Goal: Task Accomplishment & Management: Manage account settings

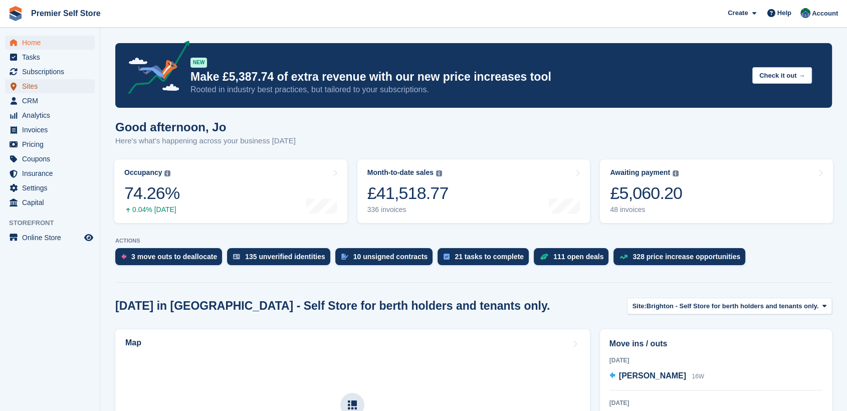
click at [29, 83] on span "Sites" at bounding box center [52, 86] width 60 height 14
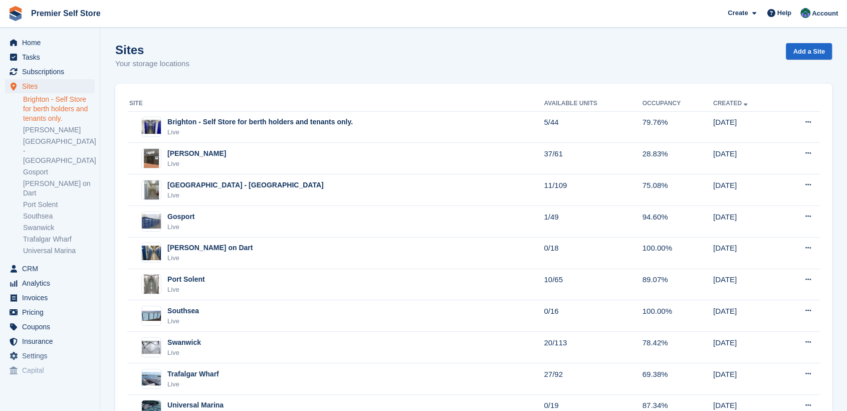
click at [50, 102] on link "Brighton - Self Store for berth holders and tenants only." at bounding box center [59, 109] width 72 height 29
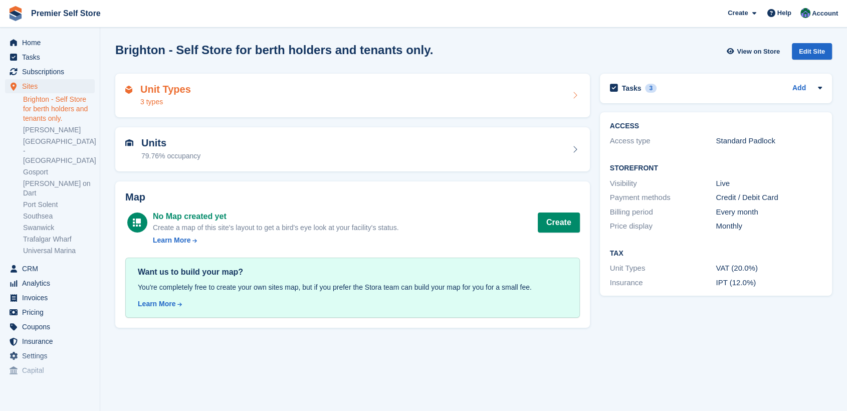
click at [272, 92] on div "Unit Types 3 types" at bounding box center [352, 96] width 454 height 24
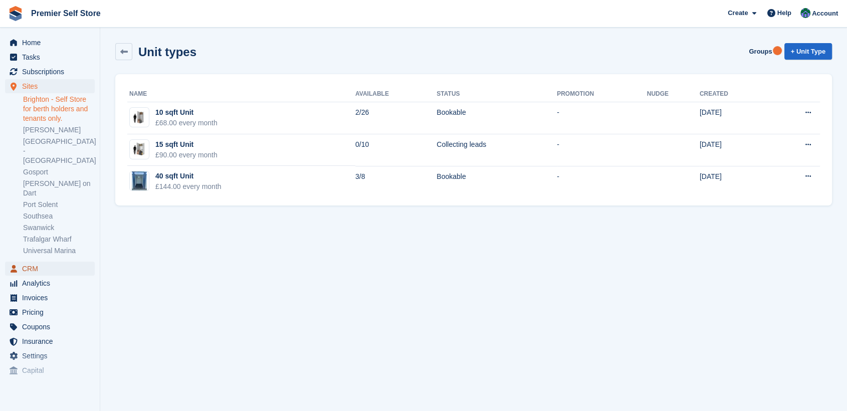
click at [26, 261] on span "CRM" at bounding box center [52, 268] width 60 height 14
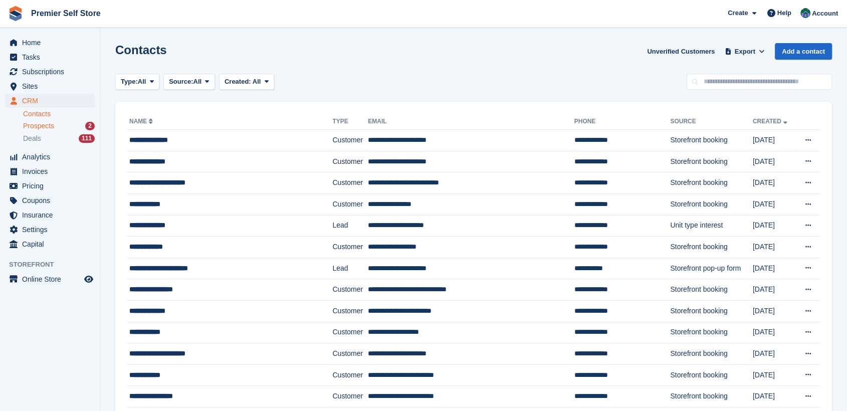
click at [44, 126] on span "Prospects" at bounding box center [38, 126] width 31 height 10
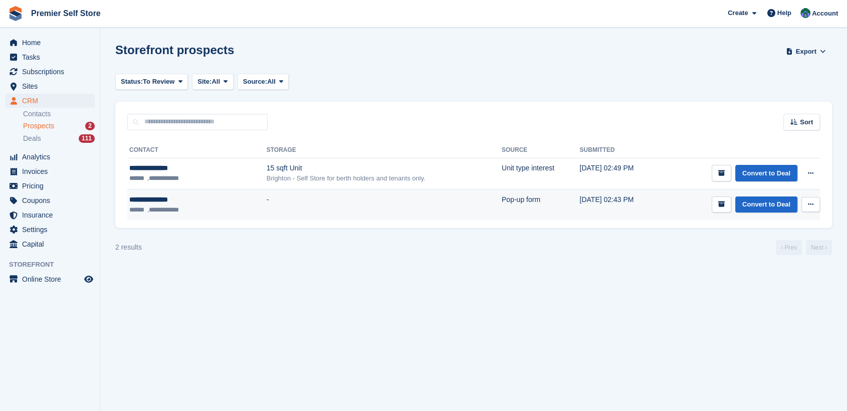
click at [813, 201] on button at bounding box center [810, 204] width 19 height 15
click at [752, 260] on p "Delete prospect" at bounding box center [771, 258] width 87 height 13
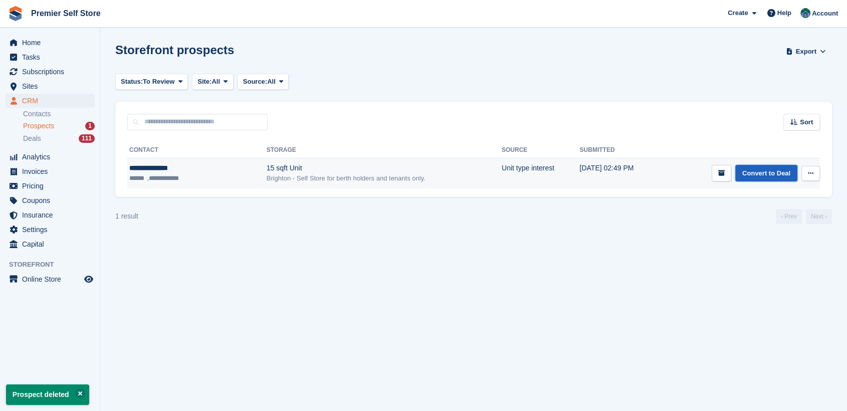
click at [762, 169] on link "Convert to Deal" at bounding box center [766, 173] width 62 height 17
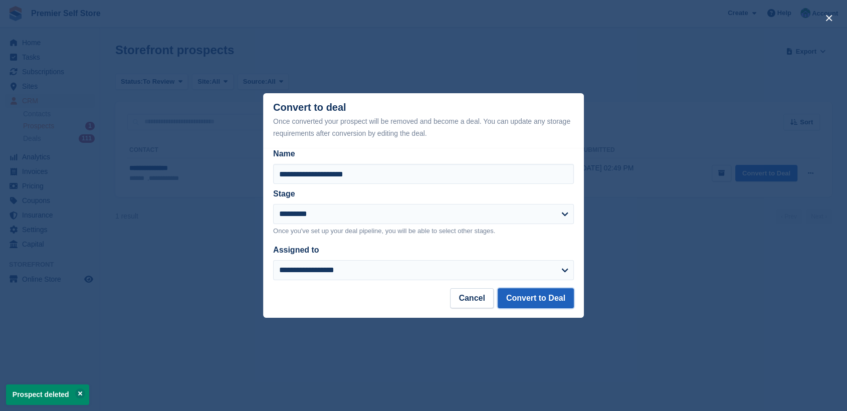
click at [542, 305] on button "Convert to Deal" at bounding box center [535, 298] width 76 height 20
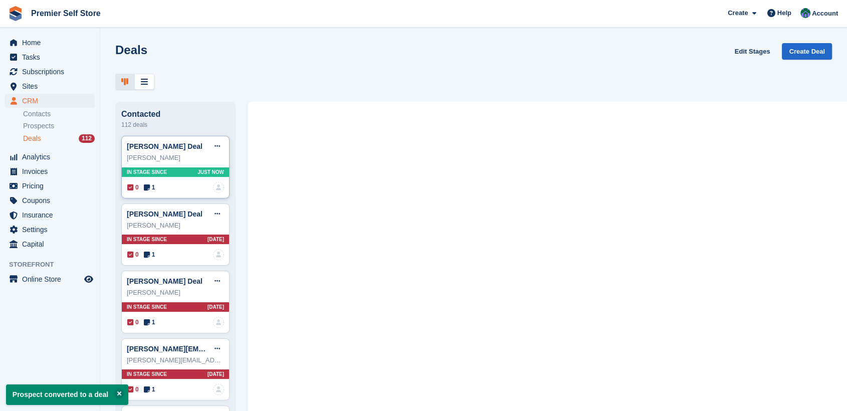
click at [166, 169] on div "[PERSON_NAME] Deal Edit deal [PERSON_NAME] as won [PERSON_NAME] as lost Delete …" at bounding box center [175, 167] width 108 height 63
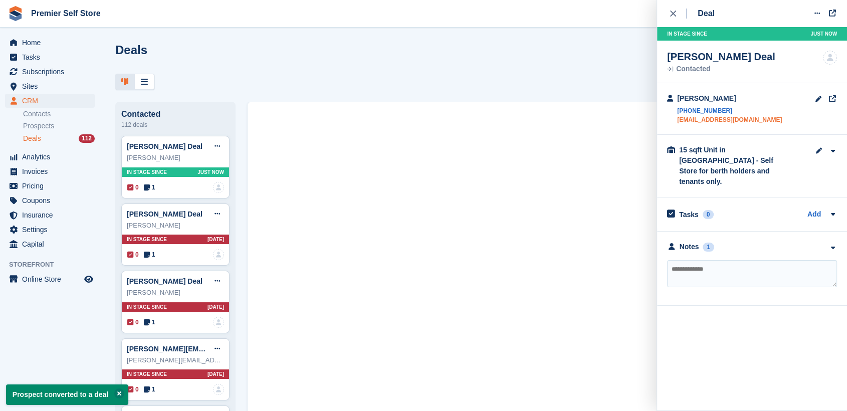
click at [710, 121] on link "[EMAIL_ADDRESS][DOMAIN_NAME]" at bounding box center [729, 119] width 105 height 9
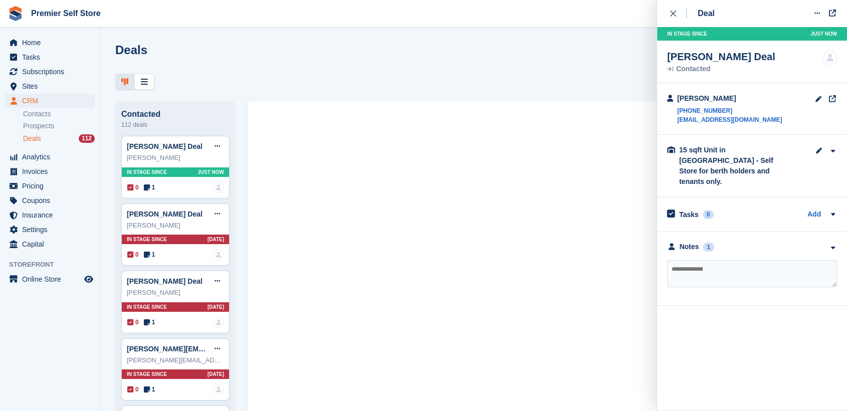
paste textarea "**********"
type textarea "**********"
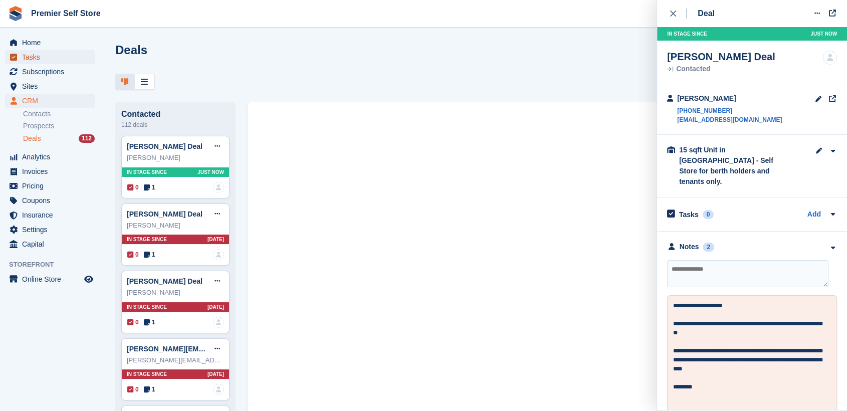
click at [33, 53] on span "Tasks" at bounding box center [52, 57] width 60 height 14
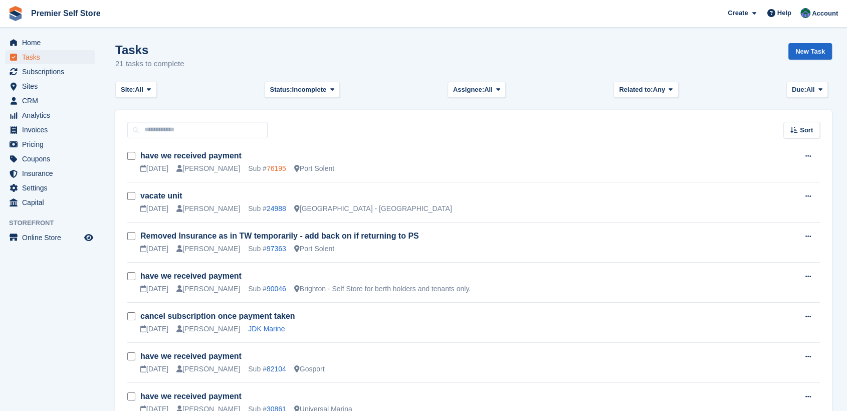
click at [266, 166] on link "76195" at bounding box center [276, 168] width 20 height 8
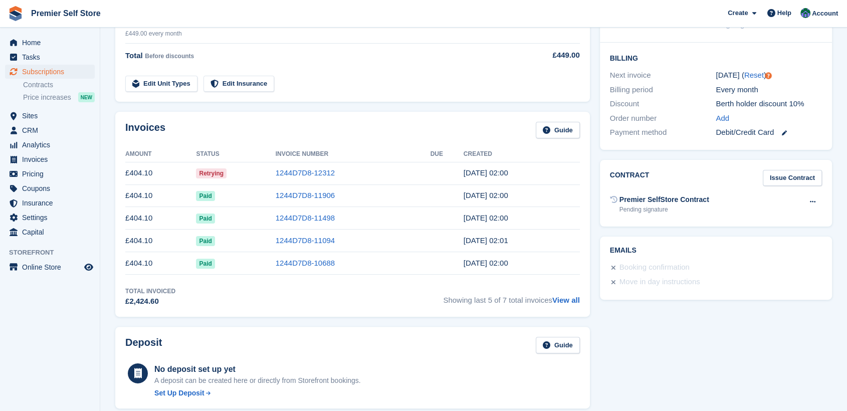
scroll to position [111, 0]
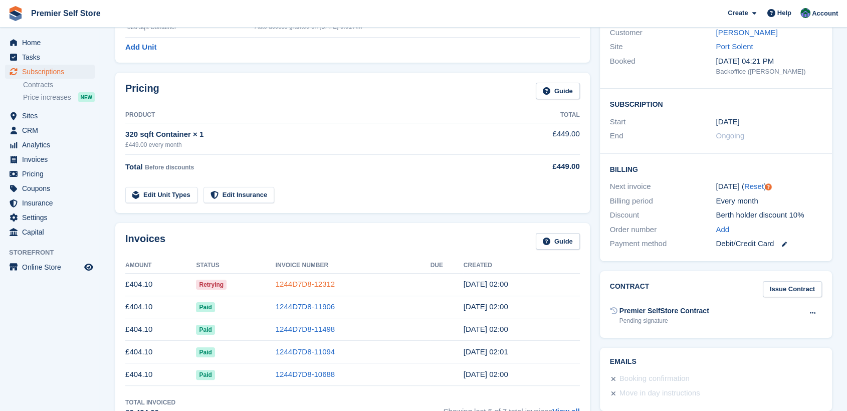
click at [297, 286] on link "1244D7D8-12312" at bounding box center [305, 284] width 59 height 9
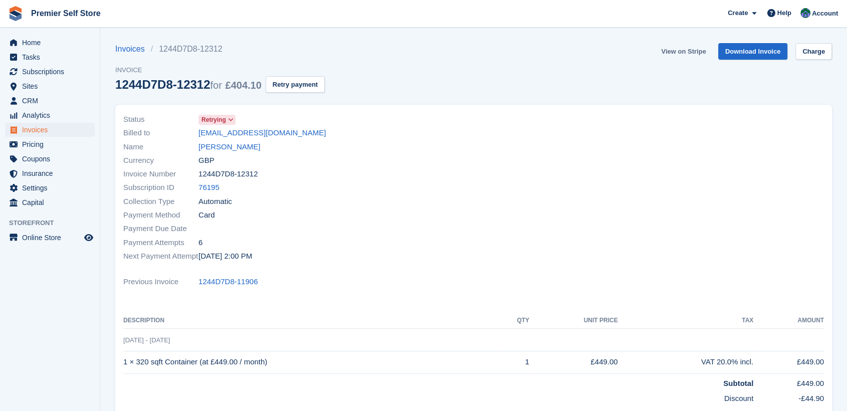
click at [675, 52] on link "View on Stripe" at bounding box center [683, 51] width 53 height 17
click at [220, 147] on link "[PERSON_NAME]" at bounding box center [229, 147] width 62 height 12
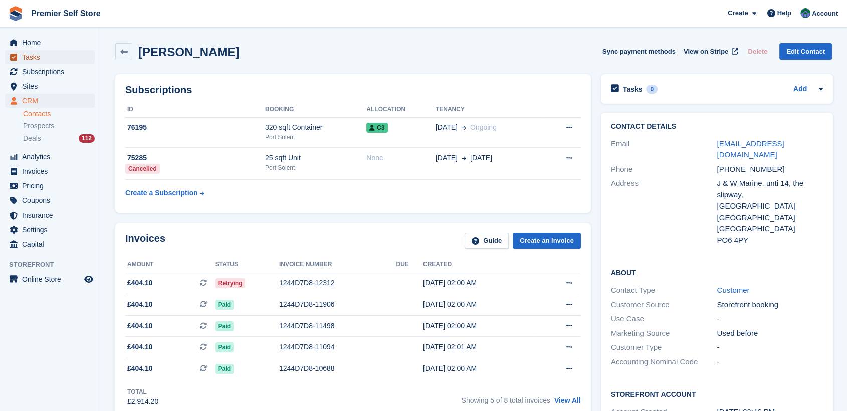
click at [35, 58] on span "Tasks" at bounding box center [52, 57] width 60 height 14
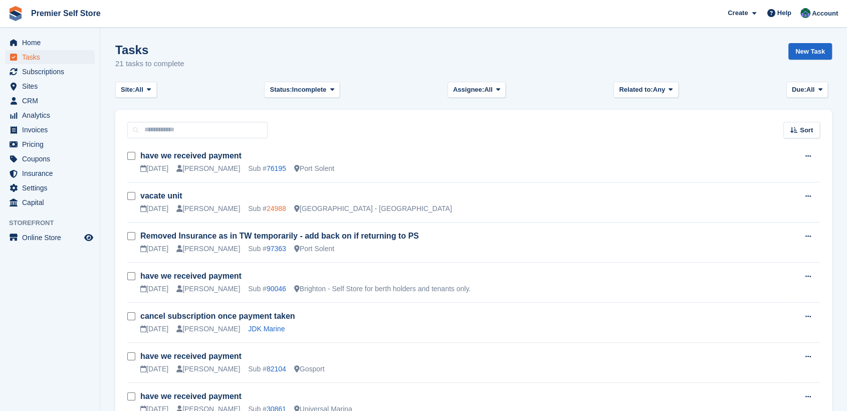
click at [266, 209] on link "24988" at bounding box center [276, 208] width 20 height 8
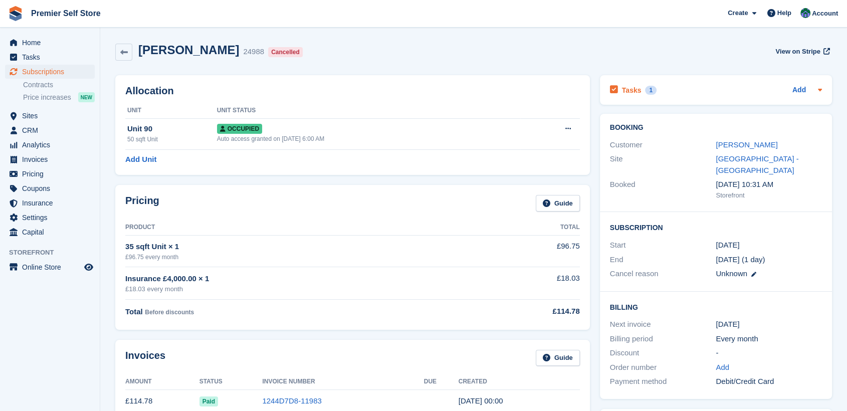
click at [633, 91] on h2 "Tasks" at bounding box center [632, 90] width 20 height 9
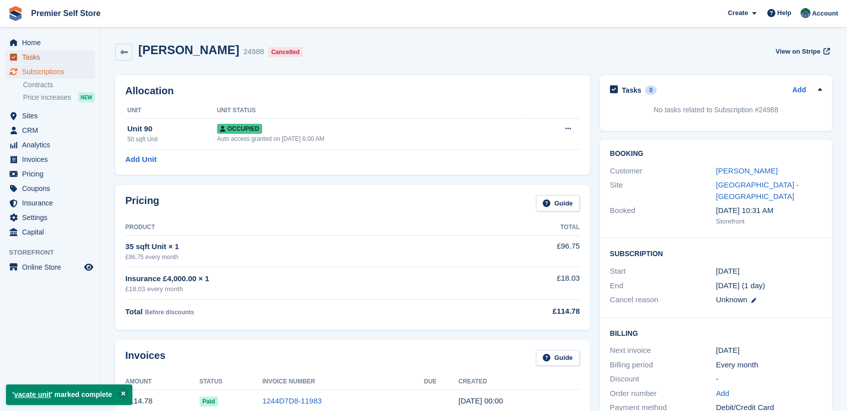
click at [34, 60] on span "Tasks" at bounding box center [52, 57] width 60 height 14
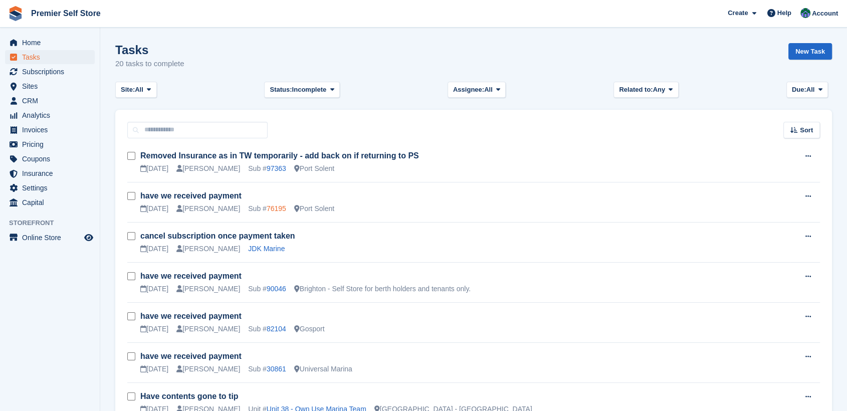
click at [266, 205] on link "76195" at bounding box center [276, 208] width 20 height 8
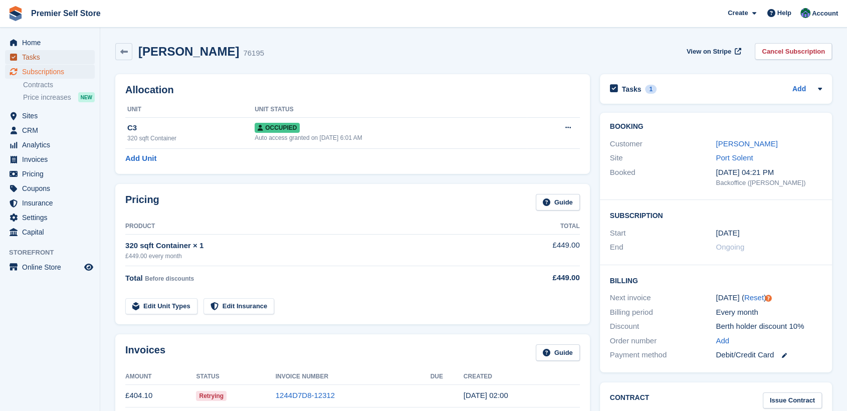
click at [31, 57] on span "Tasks" at bounding box center [52, 57] width 60 height 14
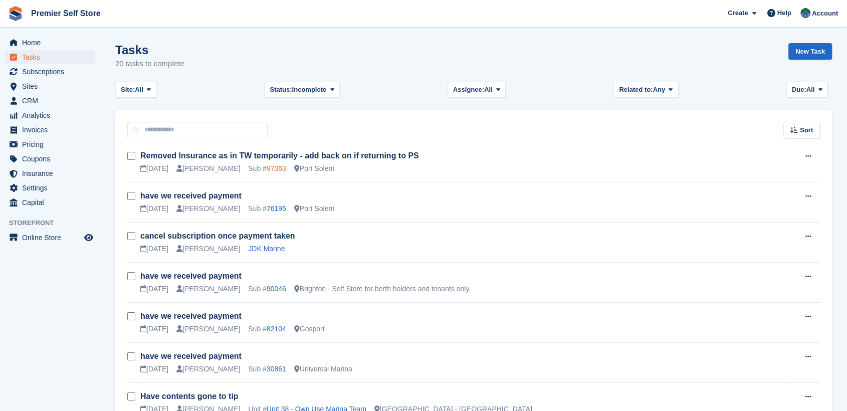
click at [266, 166] on link "97363" at bounding box center [276, 168] width 20 height 8
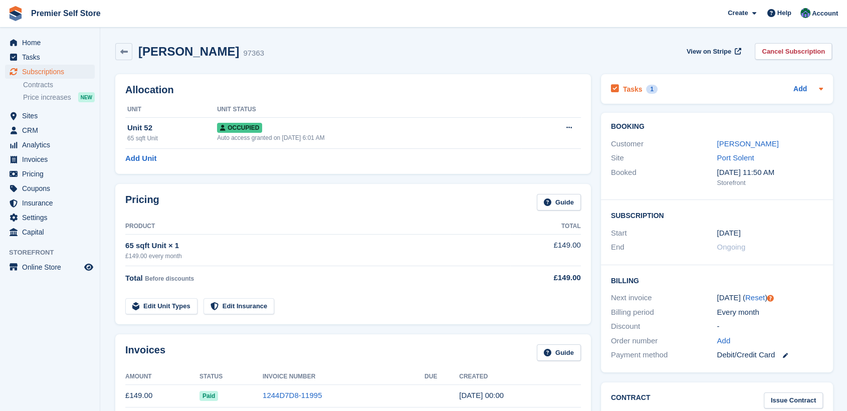
click at [628, 92] on h2 "Tasks" at bounding box center [633, 89] width 20 height 9
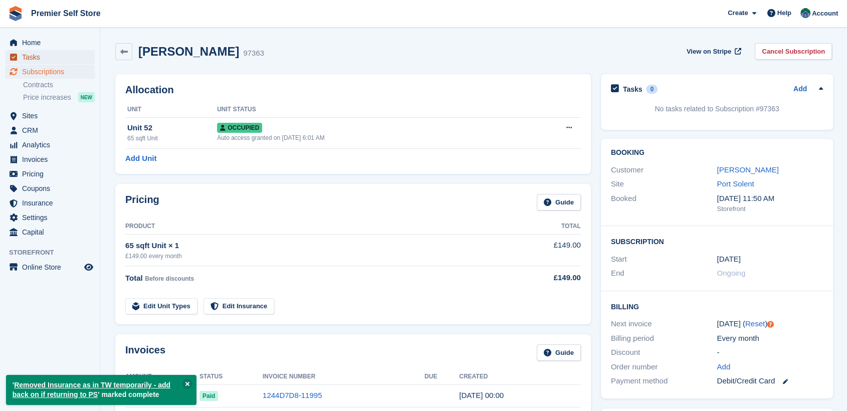
click at [29, 58] on span "Tasks" at bounding box center [52, 57] width 60 height 14
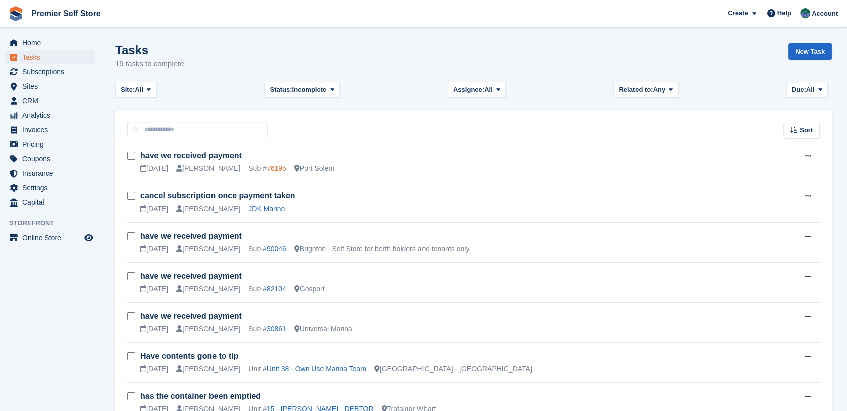
click at [266, 168] on link "76195" at bounding box center [276, 168] width 20 height 8
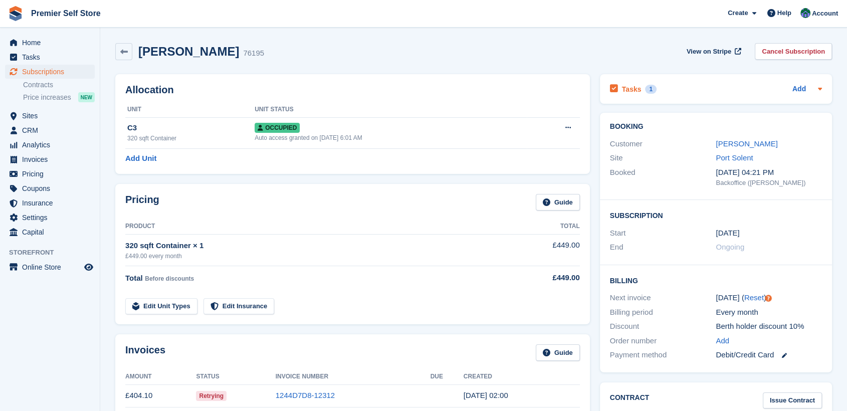
click at [630, 85] on h2 "Tasks" at bounding box center [632, 89] width 20 height 9
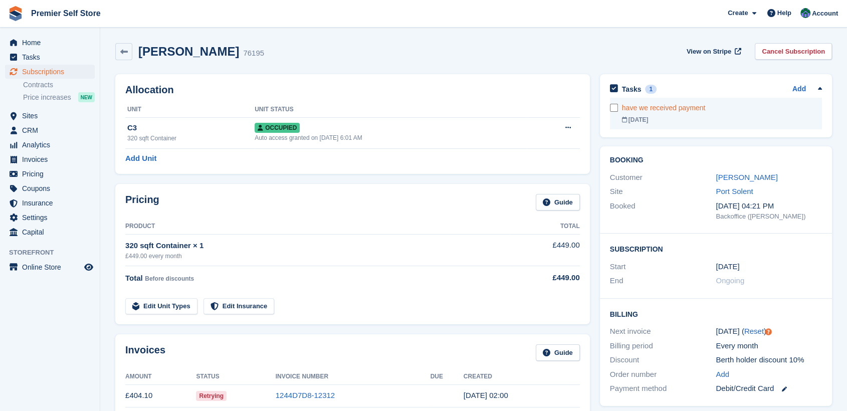
click at [670, 106] on div "have we received payment" at bounding box center [722, 108] width 200 height 11
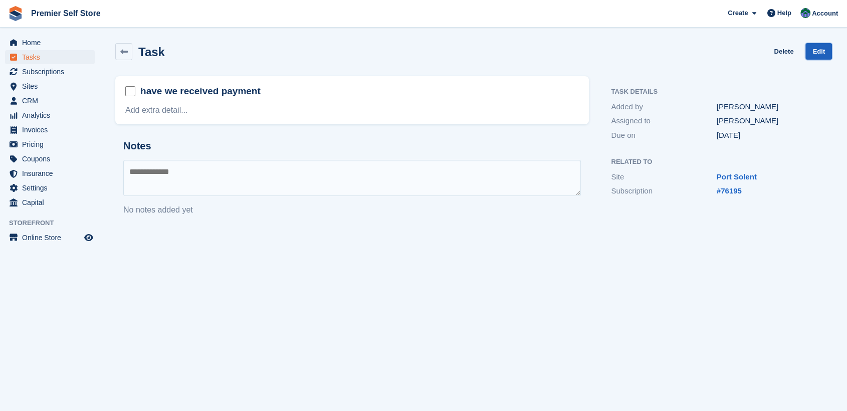
click at [822, 47] on link "Edit" at bounding box center [818, 51] width 27 height 17
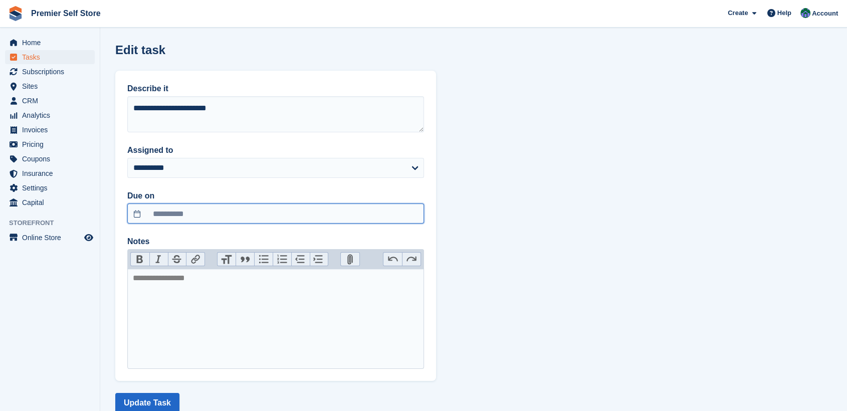
click at [139, 213] on input "**********" at bounding box center [275, 213] width 297 height 20
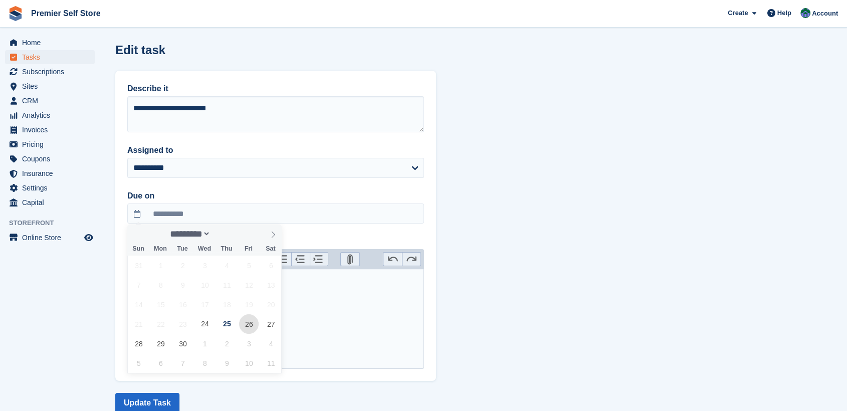
click at [243, 325] on span "26" at bounding box center [249, 324] width 20 height 20
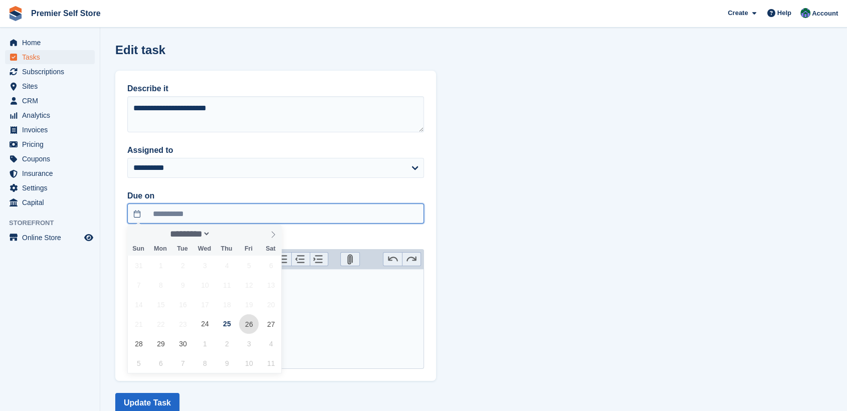
type input "**********"
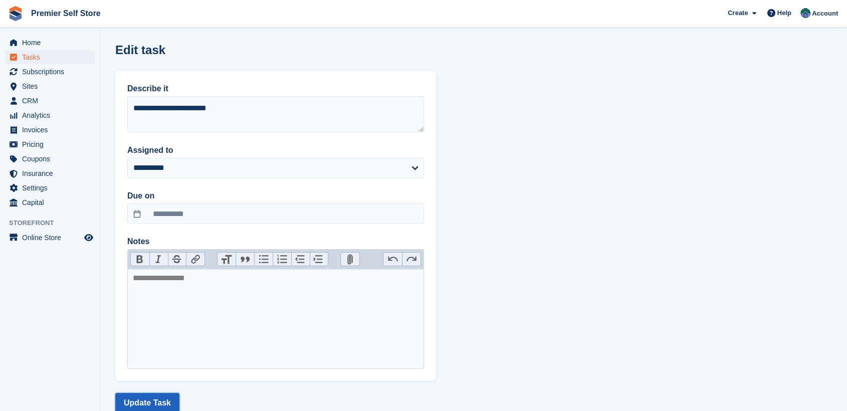
click at [148, 399] on button "Update Task" at bounding box center [147, 403] width 64 height 20
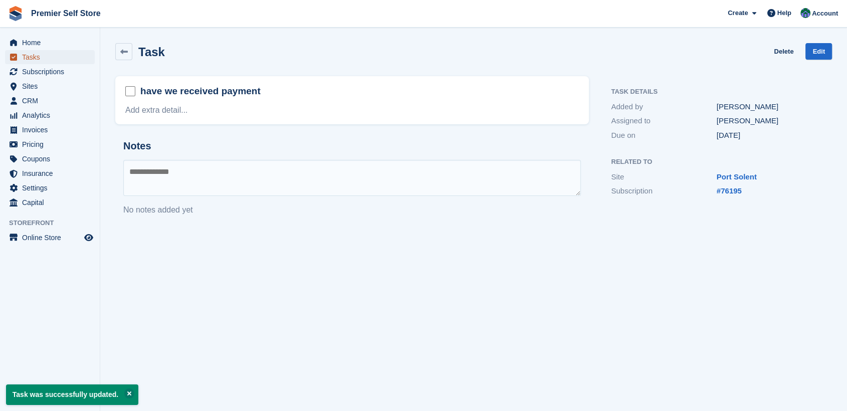
click at [32, 51] on span "Tasks" at bounding box center [52, 57] width 60 height 14
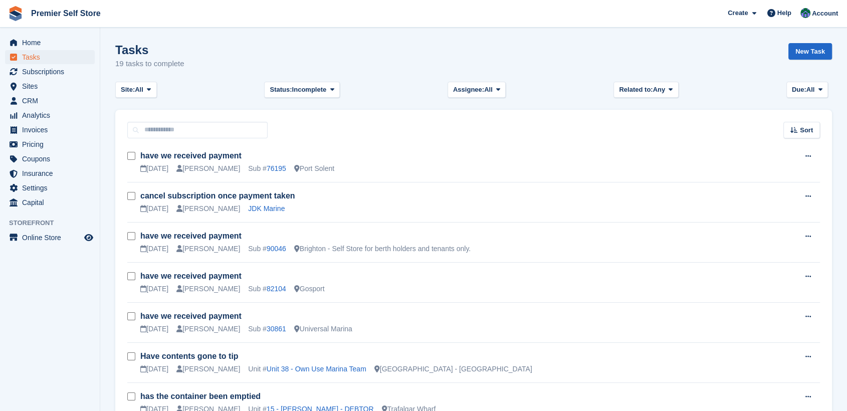
scroll to position [56, 0]
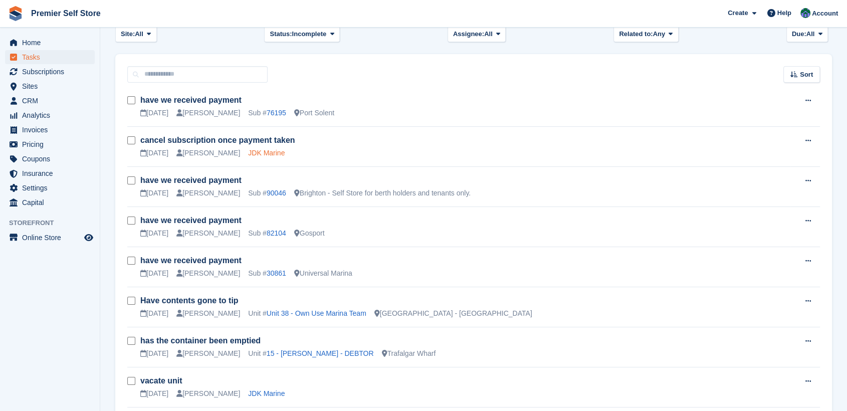
click at [248, 153] on link "JDK Marine" at bounding box center [266, 153] width 37 height 8
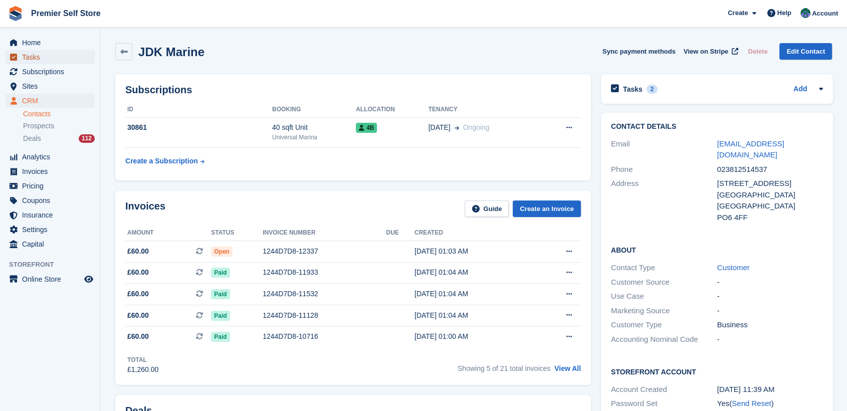
click at [24, 58] on span "Tasks" at bounding box center [52, 57] width 60 height 14
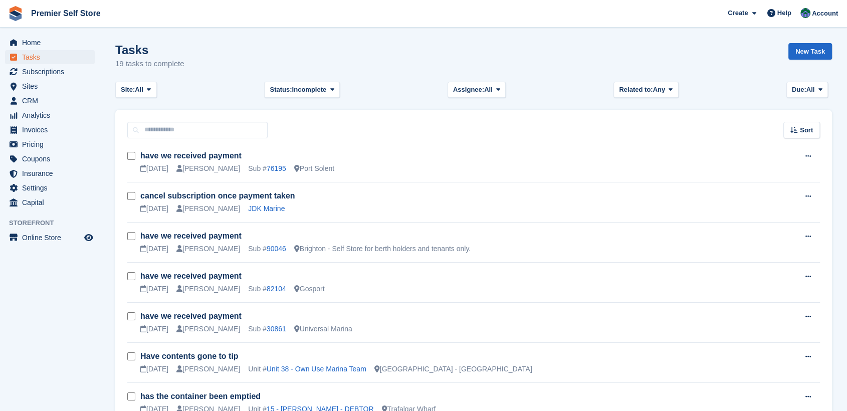
scroll to position [56, 0]
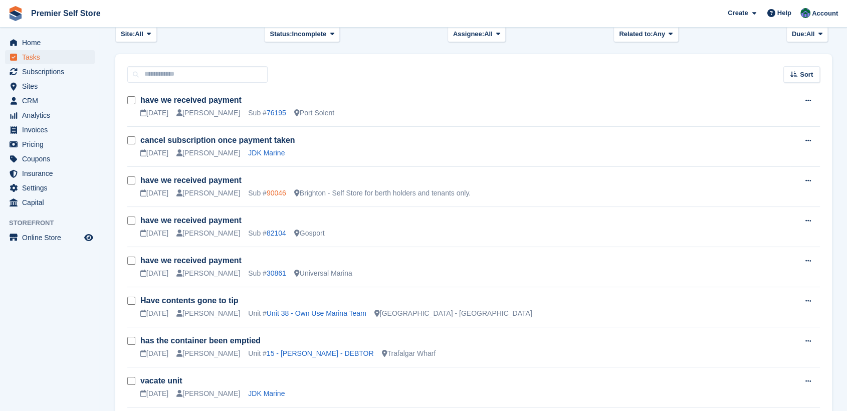
click at [266, 191] on link "90046" at bounding box center [276, 193] width 20 height 8
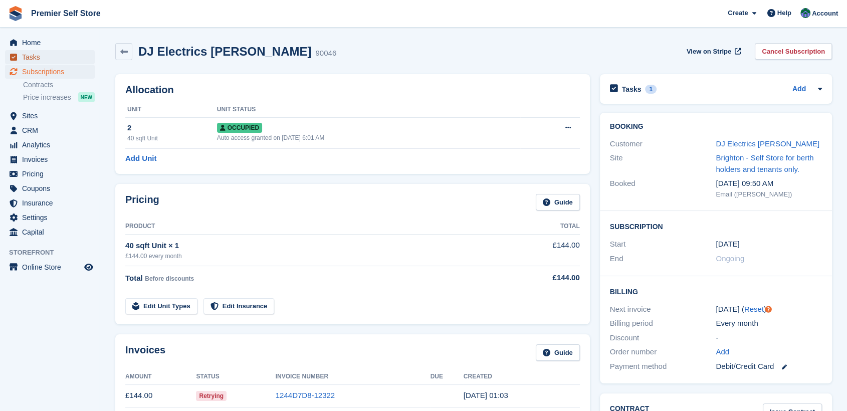
click at [33, 58] on span "Tasks" at bounding box center [52, 57] width 60 height 14
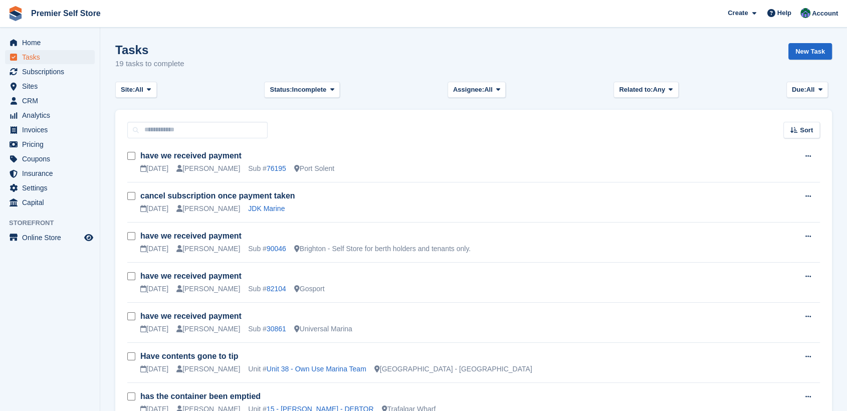
scroll to position [56, 0]
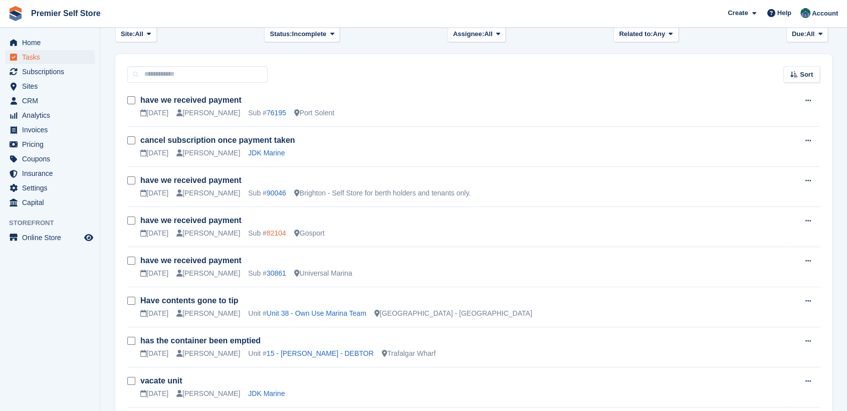
click at [266, 229] on link "82104" at bounding box center [276, 233] width 20 height 8
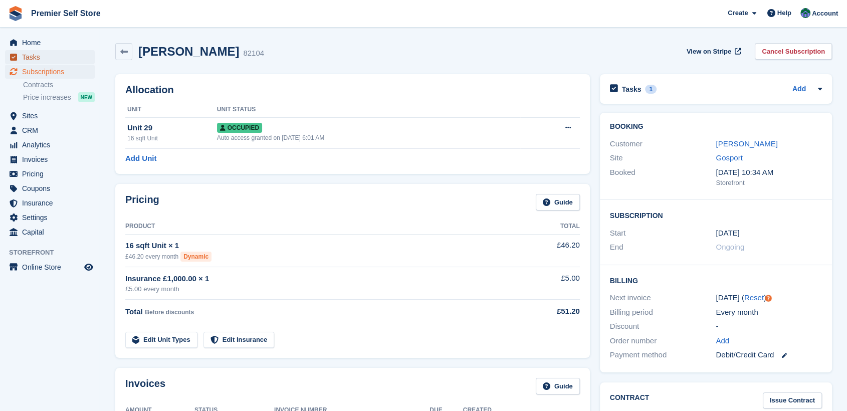
click at [35, 55] on span "Tasks" at bounding box center [52, 57] width 60 height 14
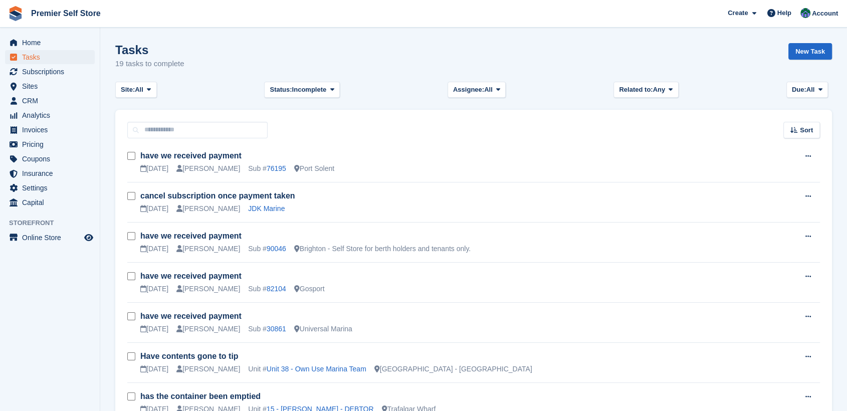
scroll to position [111, 0]
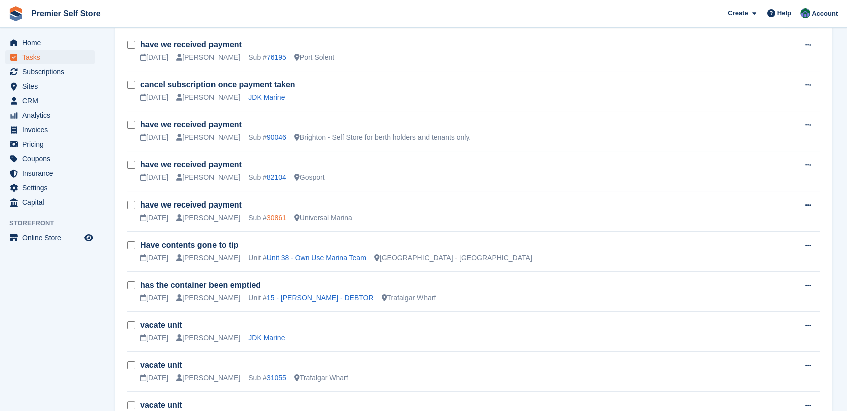
click at [266, 218] on link "30861" at bounding box center [276, 217] width 20 height 8
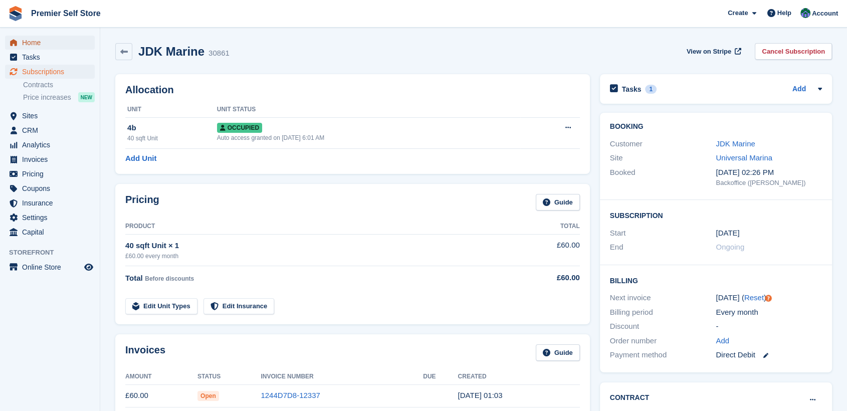
click at [32, 39] on span "Home" at bounding box center [52, 43] width 60 height 14
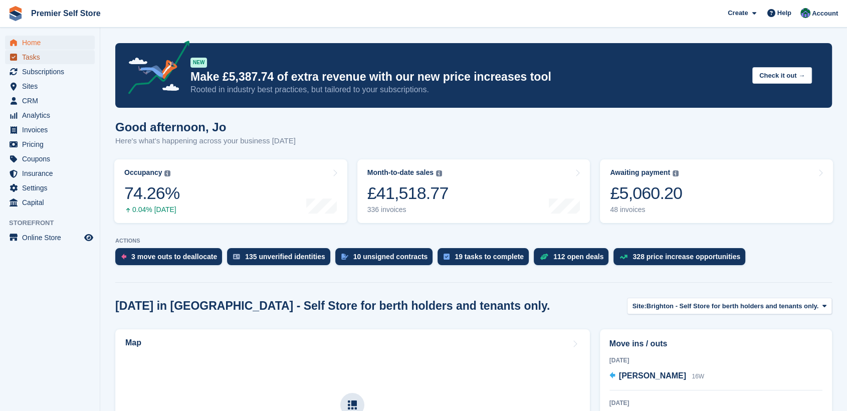
click at [28, 53] on span "Tasks" at bounding box center [52, 57] width 60 height 14
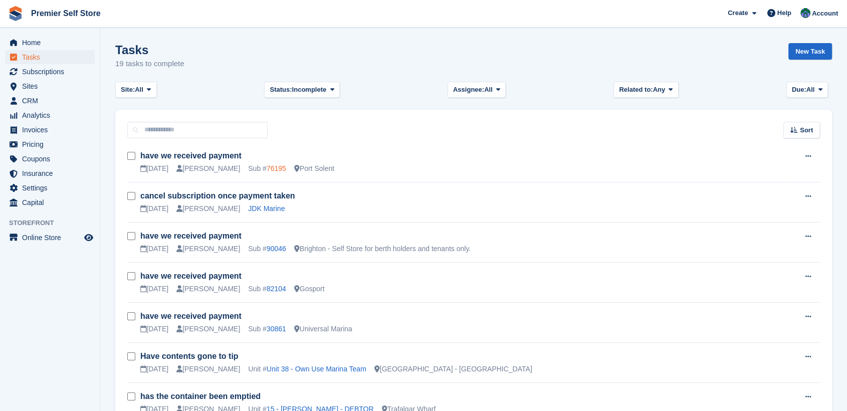
click at [266, 169] on link "76195" at bounding box center [276, 168] width 20 height 8
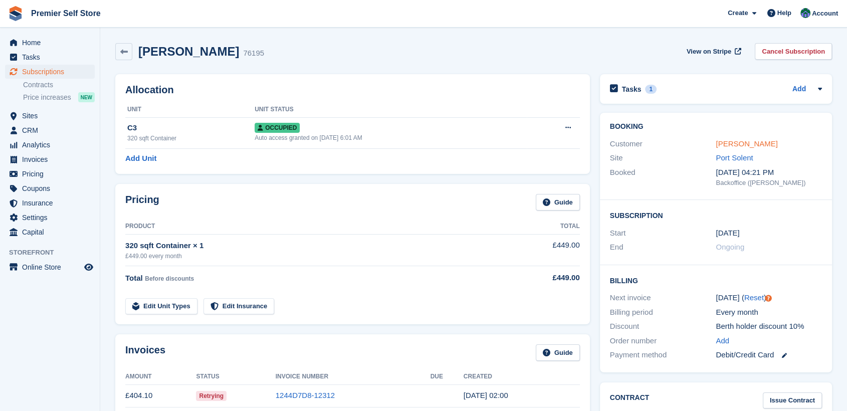
click at [725, 142] on link "john timkey" at bounding box center [746, 143] width 62 height 9
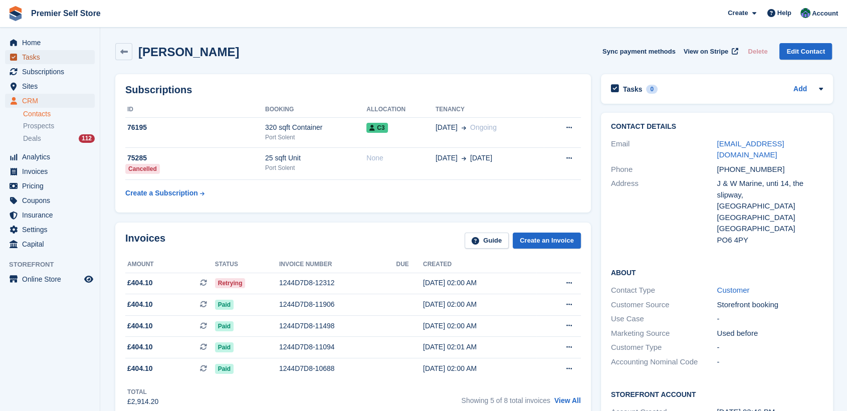
click at [26, 55] on span "Tasks" at bounding box center [52, 57] width 60 height 14
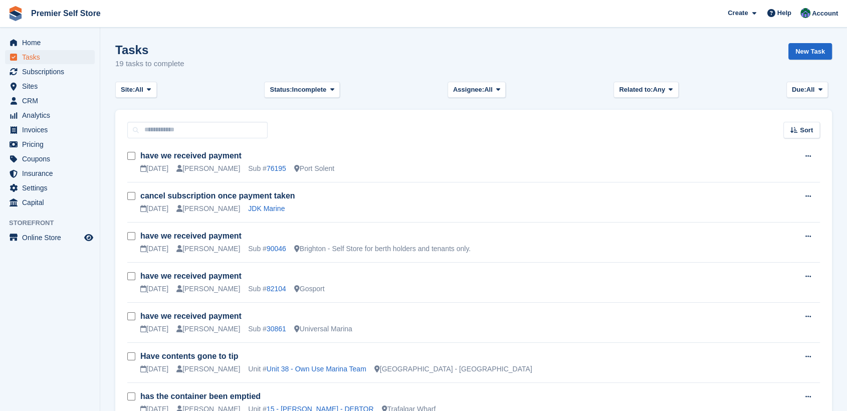
scroll to position [56, 0]
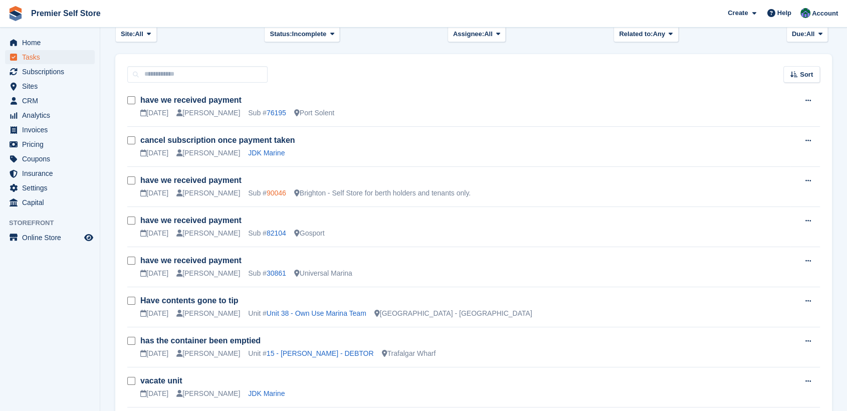
click at [266, 192] on link "90046" at bounding box center [276, 193] width 20 height 8
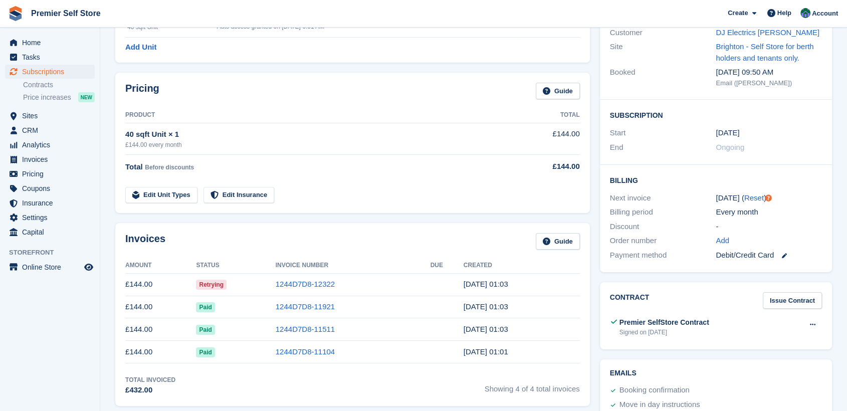
scroll to position [167, 0]
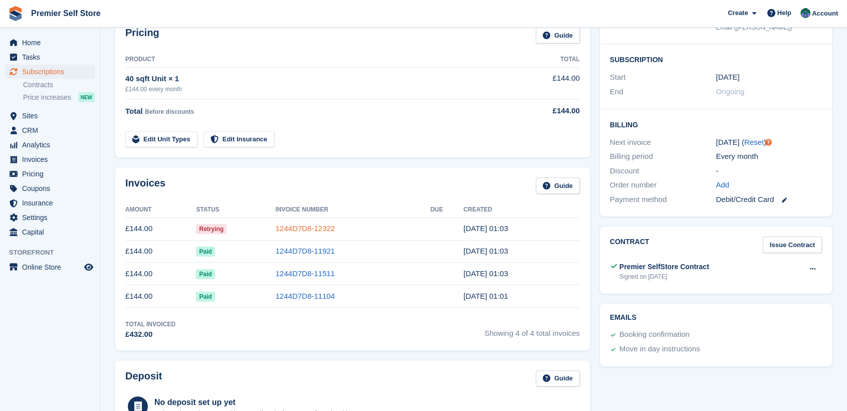
click at [310, 225] on link "1244D7D8-12322" at bounding box center [305, 228] width 59 height 9
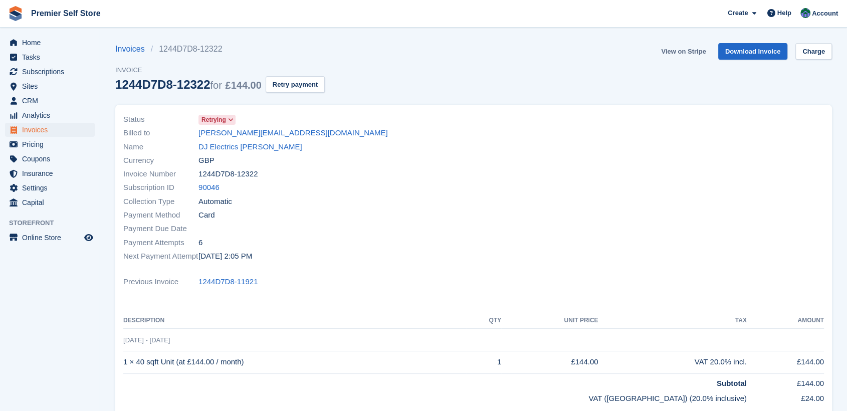
click at [695, 51] on link "View on Stripe" at bounding box center [683, 51] width 53 height 17
click at [239, 148] on link "DJ Electrics [PERSON_NAME]" at bounding box center [250, 147] width 104 height 12
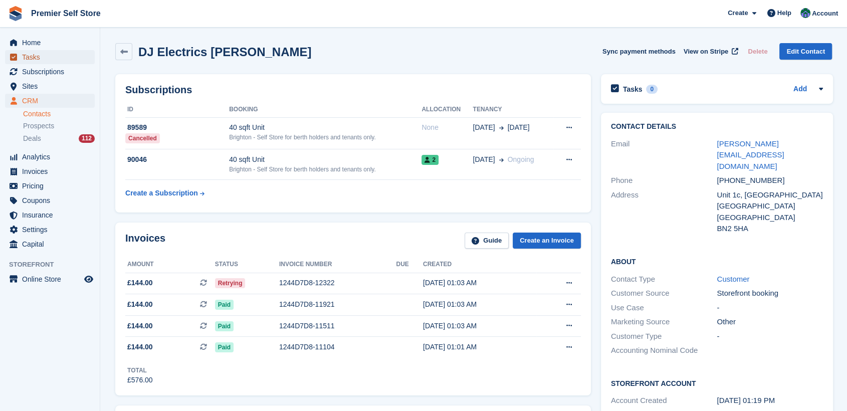
click at [33, 56] on span "Tasks" at bounding box center [52, 57] width 60 height 14
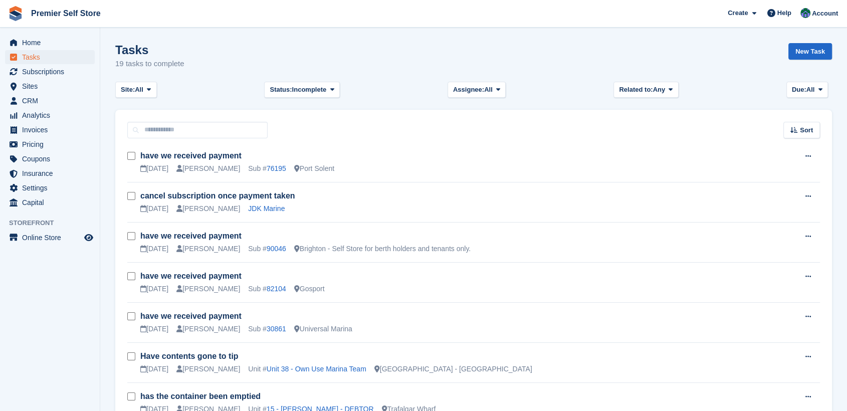
scroll to position [56, 0]
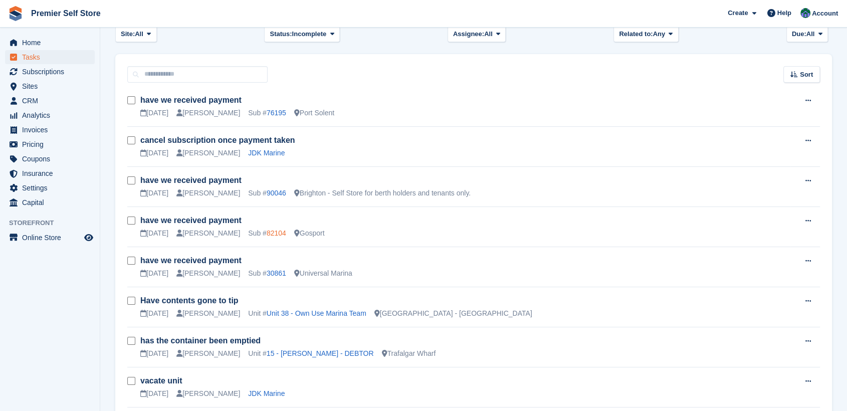
click at [266, 233] on link "82104" at bounding box center [276, 233] width 20 height 8
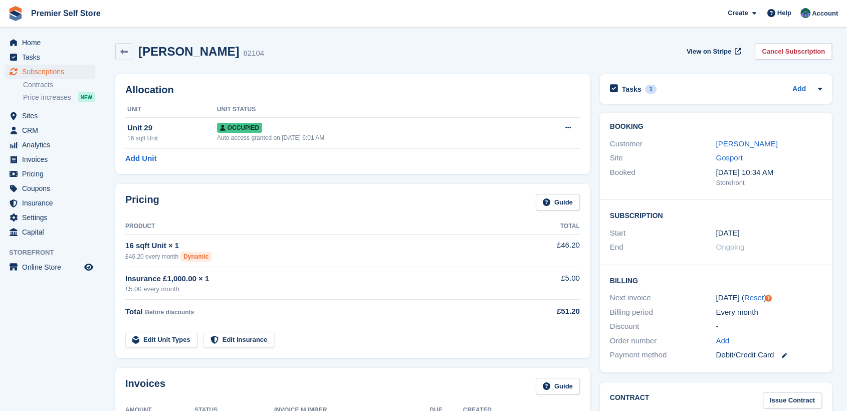
scroll to position [111, 0]
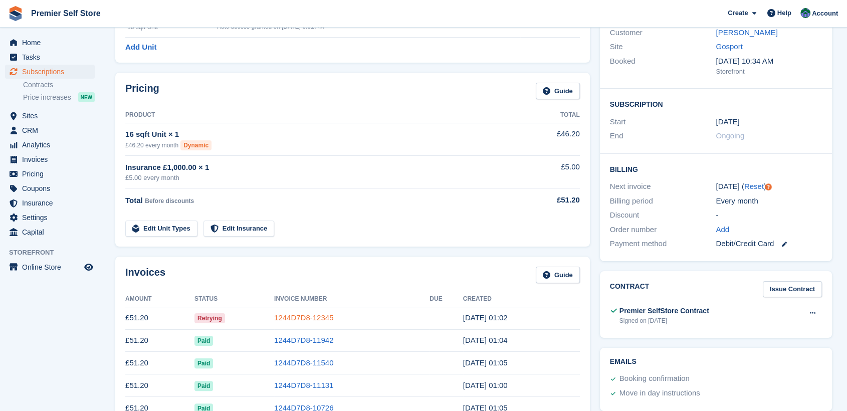
click at [289, 315] on link "1244D7D8-12345" at bounding box center [303, 317] width 59 height 9
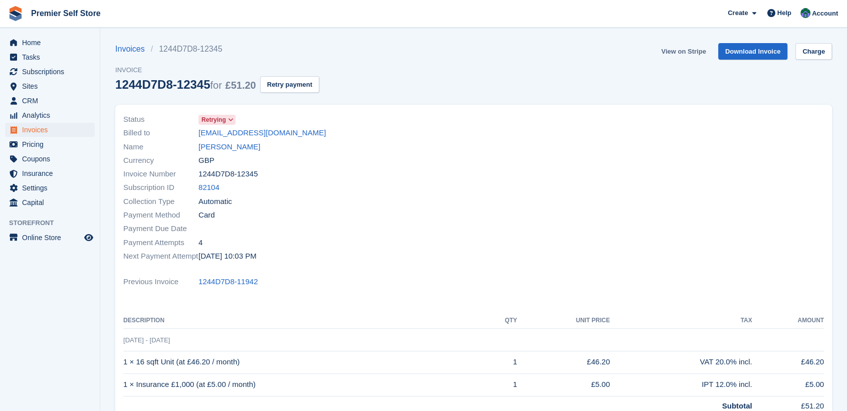
click at [682, 55] on link "View on Stripe" at bounding box center [683, 51] width 53 height 17
click at [30, 57] on span "Tasks" at bounding box center [52, 57] width 60 height 14
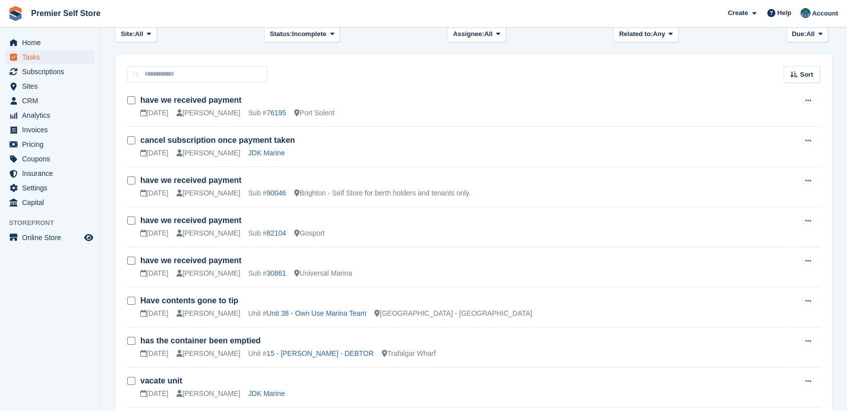
scroll to position [111, 0]
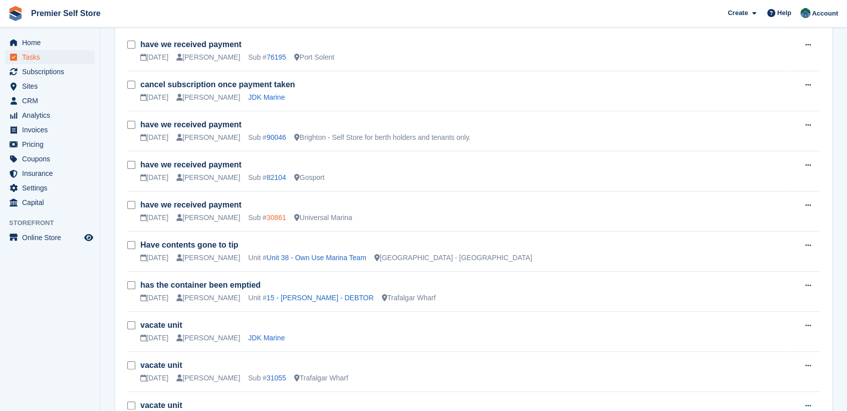
click at [266, 216] on link "30861" at bounding box center [276, 217] width 20 height 8
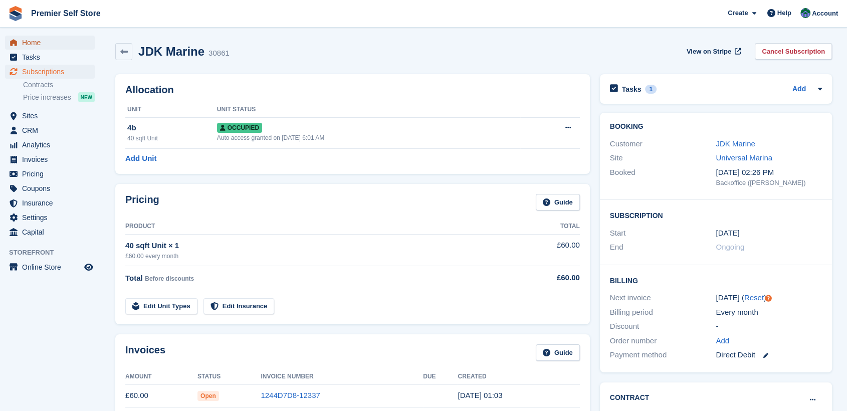
click at [35, 41] on span "Home" at bounding box center [52, 43] width 60 height 14
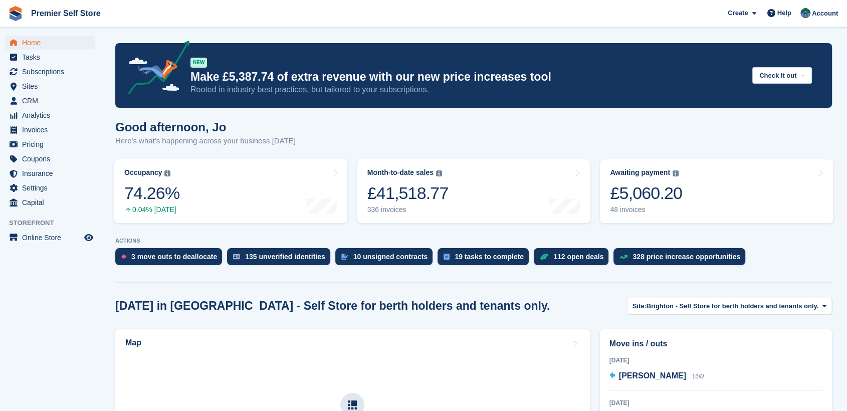
click at [33, 303] on aside "Home Tasks Subscriptions Subscriptions Subscriptions Contracts Price increases …" at bounding box center [50, 208] width 100 height 361
click at [822, 15] on span "Account" at bounding box center [824, 14] width 26 height 10
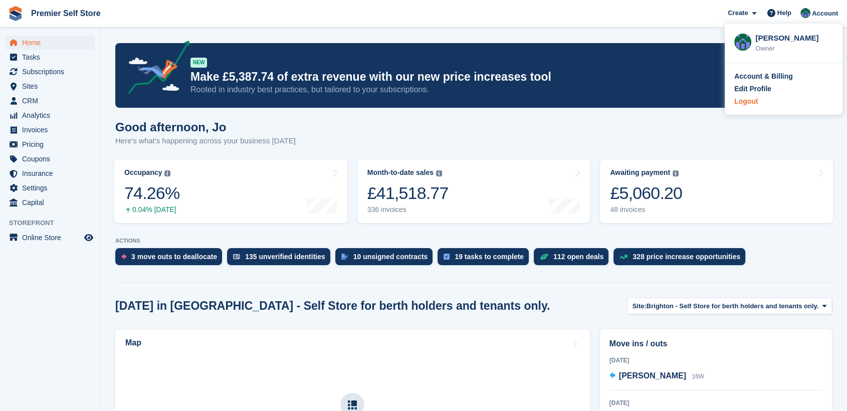
click at [753, 101] on div "Logout" at bounding box center [746, 101] width 24 height 11
